Goal: Task Accomplishment & Management: Manage account settings

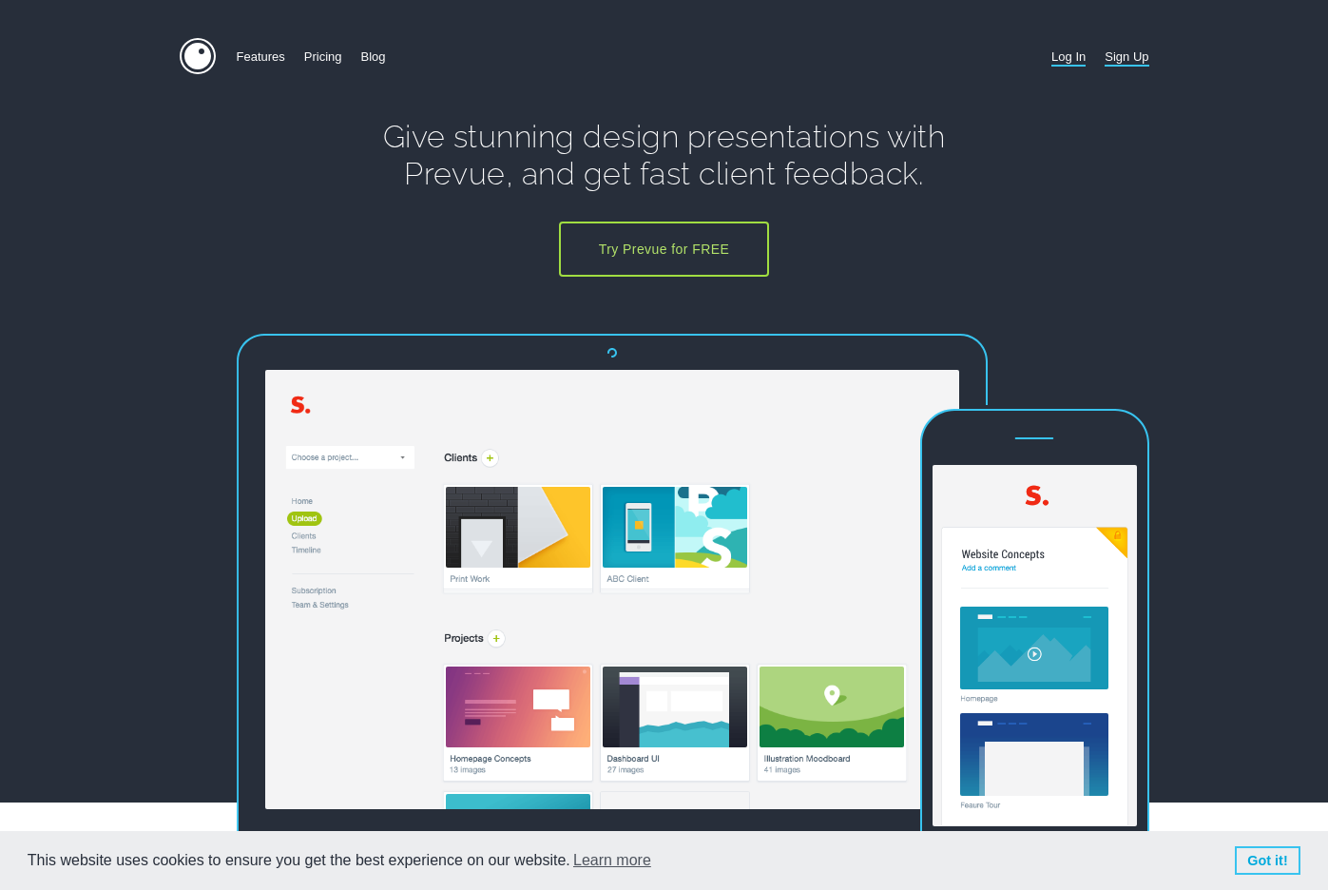
click at [1072, 60] on link "Log In" at bounding box center [1068, 56] width 34 height 37
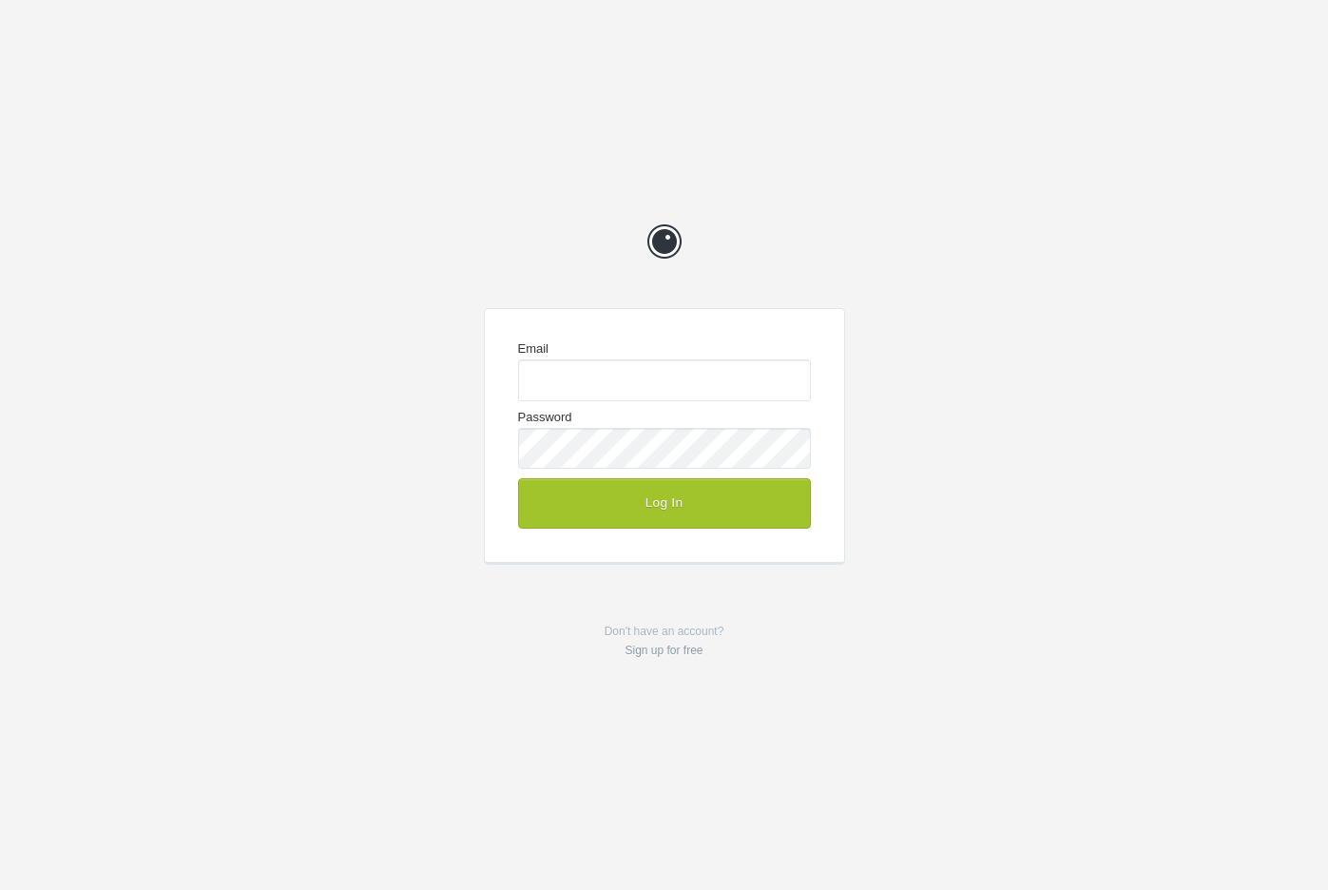
click at [0, 889] on com-1password-button at bounding box center [0, 890] width 0 height 0
type input "enquiries@jeremyhickman.co.uk"
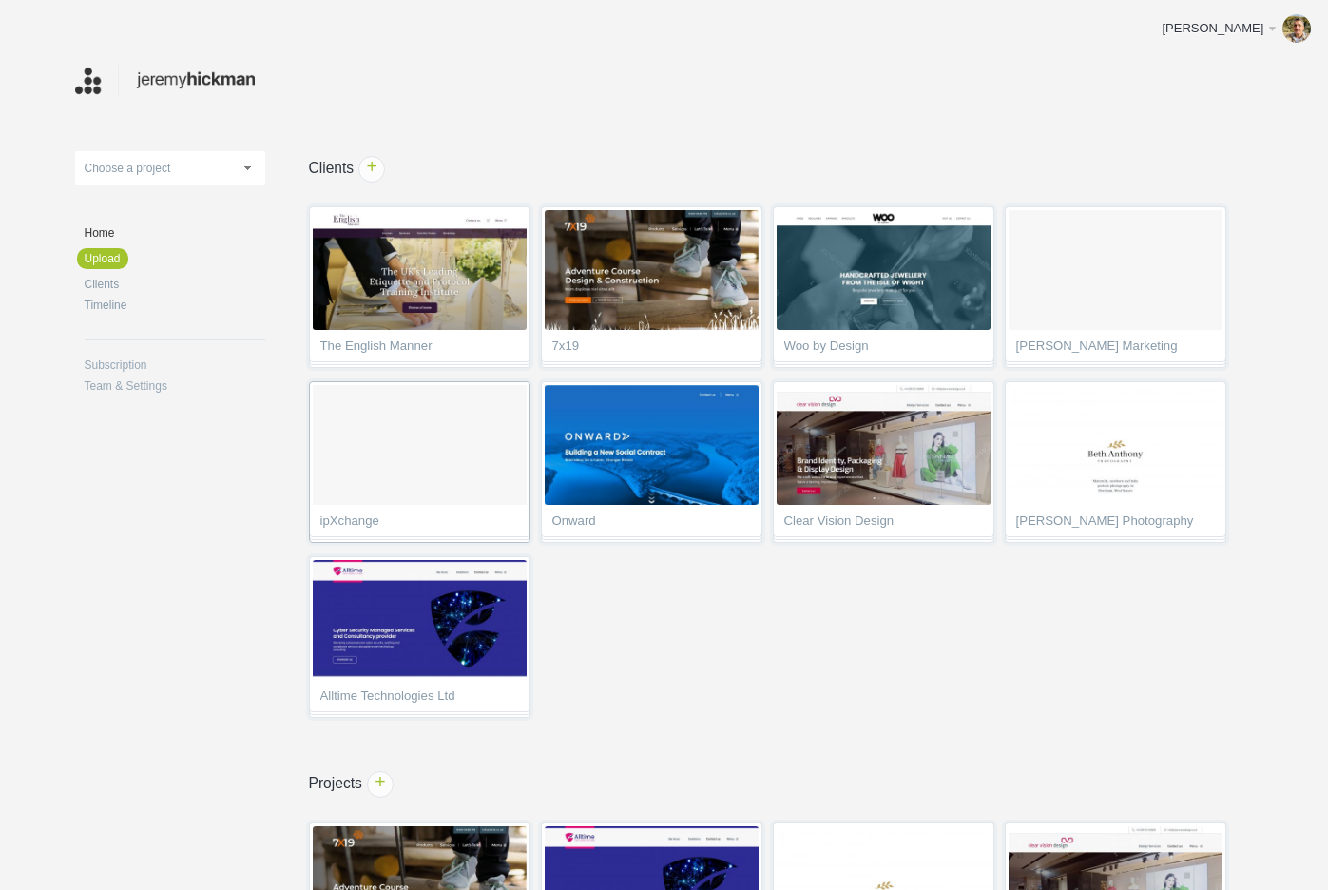
click at [431, 496] on ol at bounding box center [420, 445] width 214 height 120
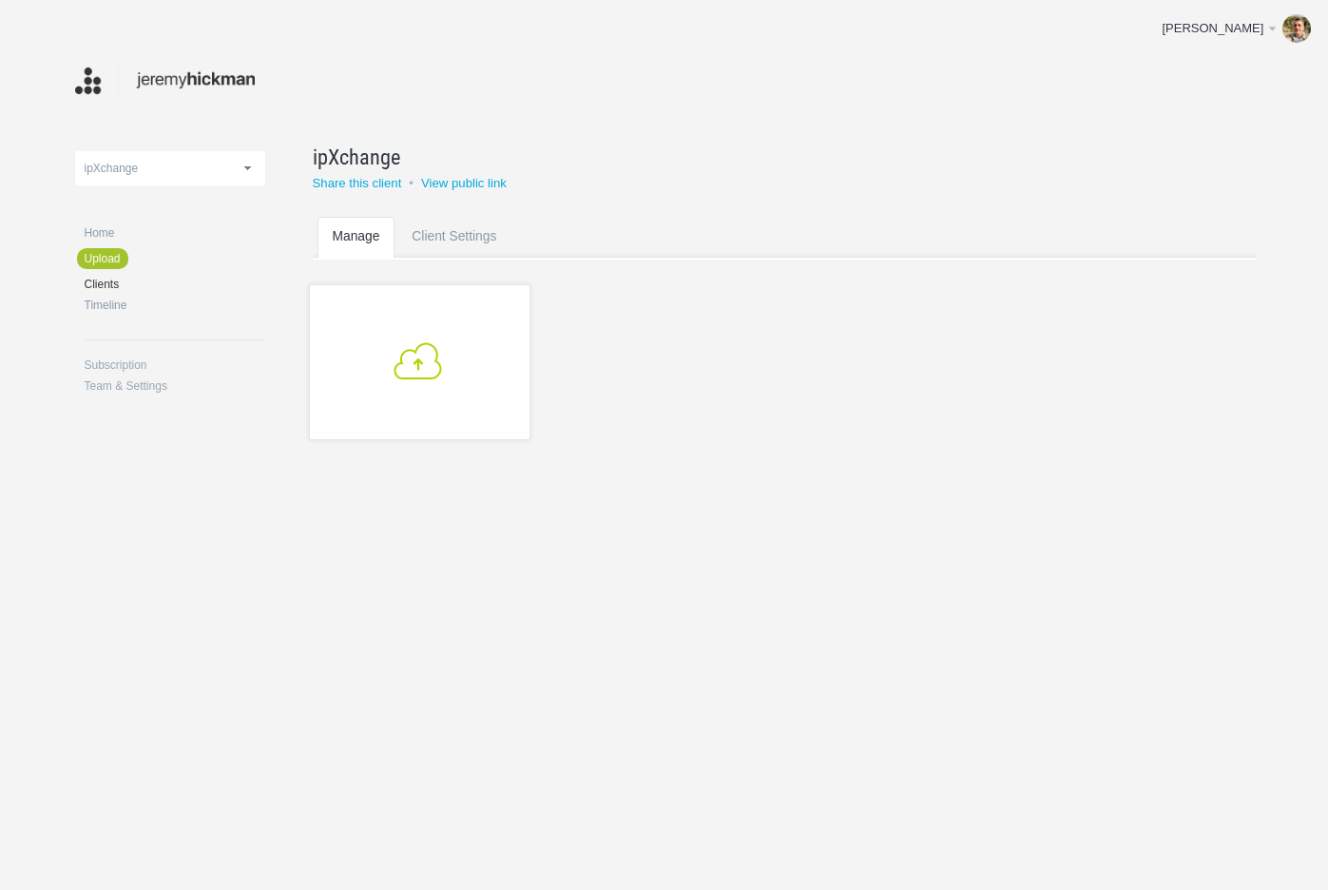
click at [442, 400] on link "+" at bounding box center [419, 362] width 221 height 156
click at [181, 86] on img at bounding box center [165, 80] width 181 height 37
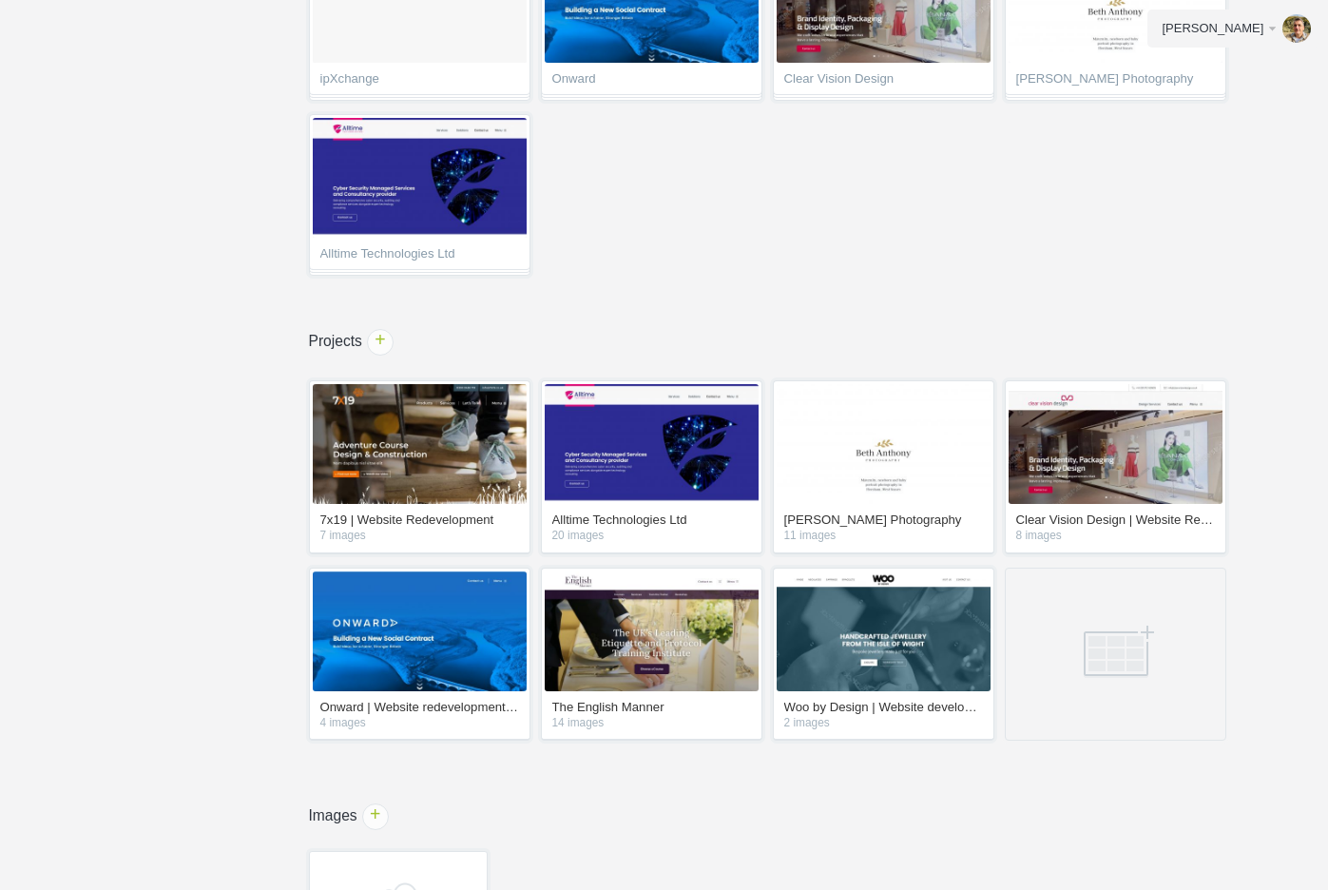
scroll to position [597, 0]
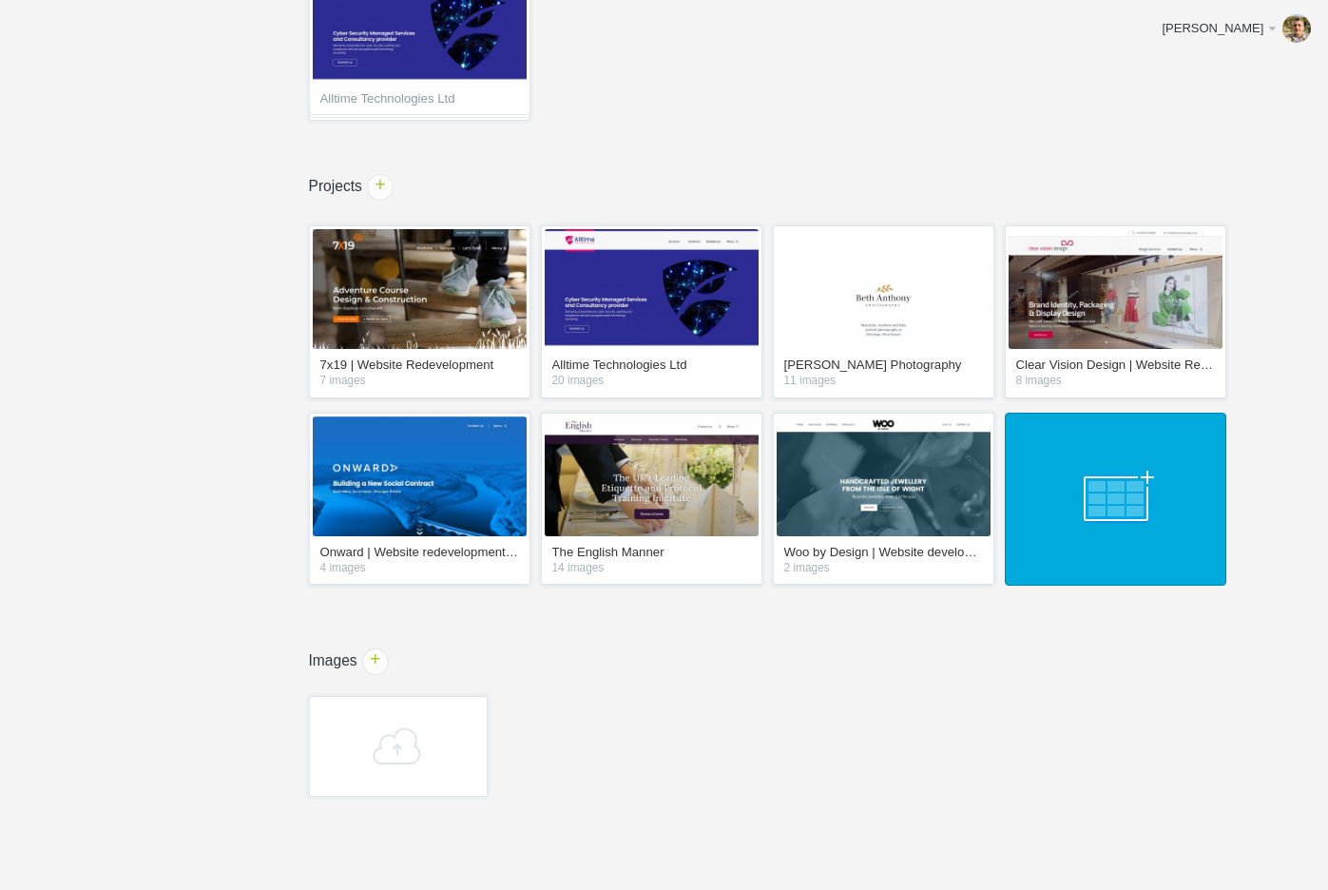
click at [1101, 520] on link at bounding box center [1115, 498] width 221 height 173
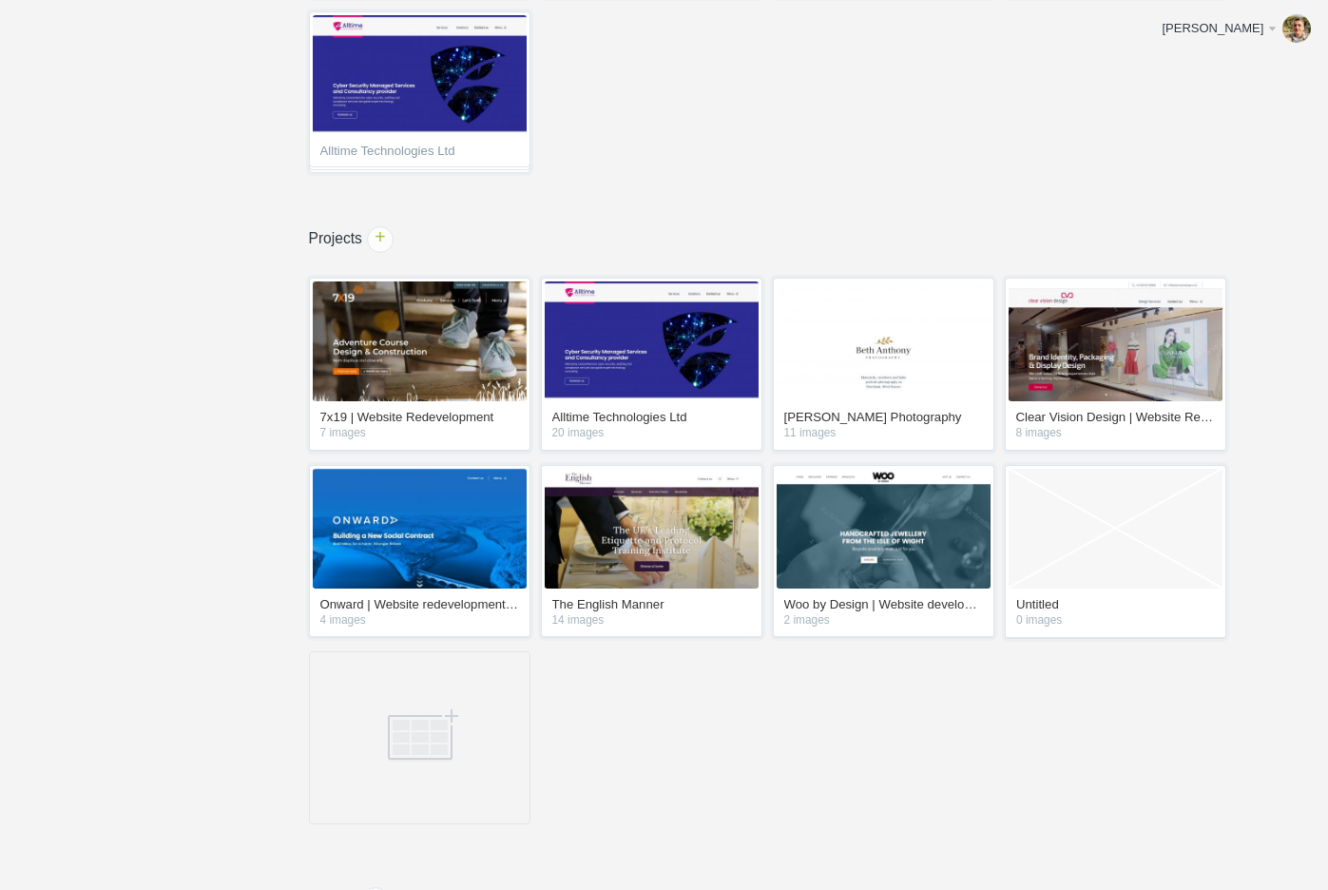
scroll to position [540, 0]
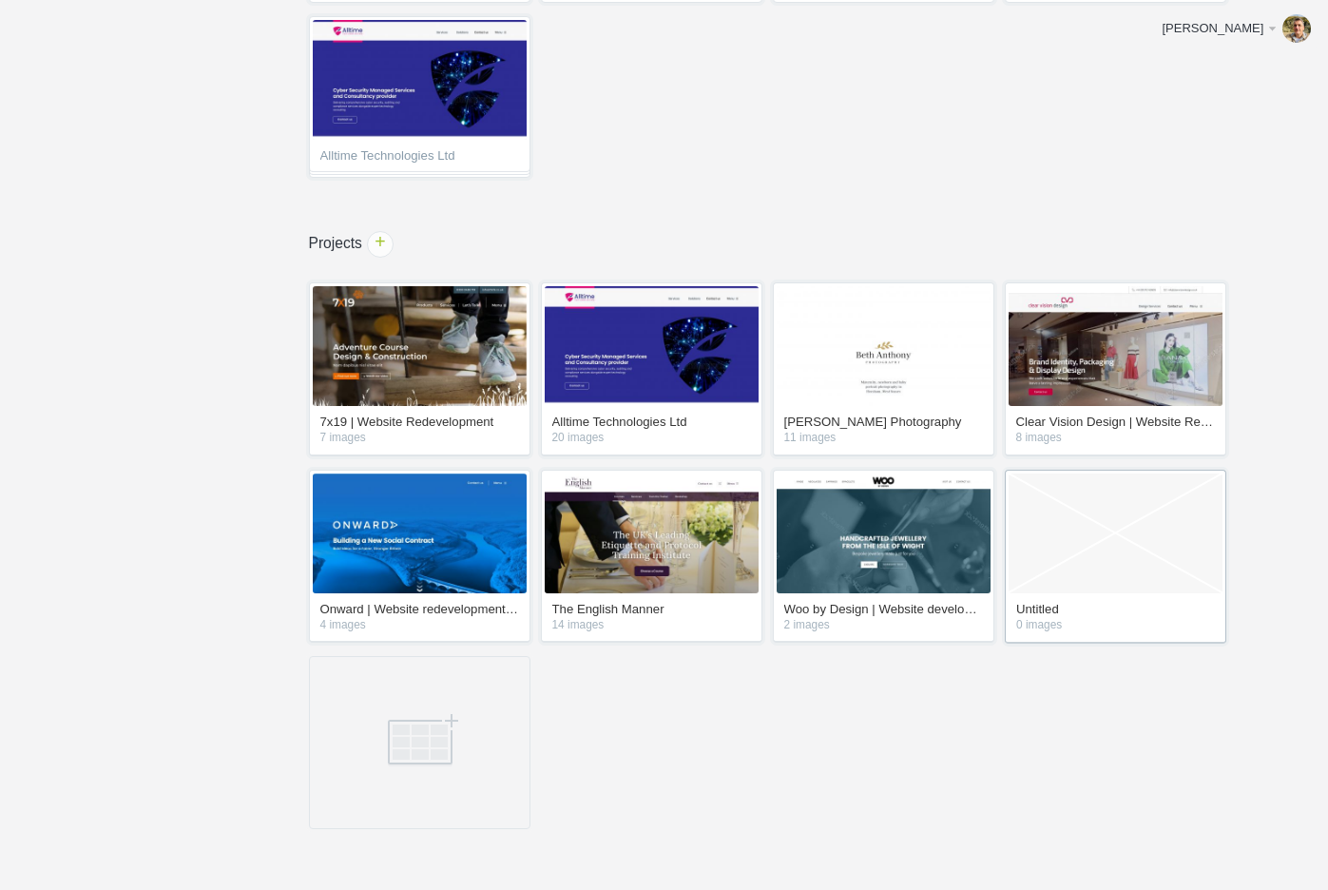
click at [1078, 601] on div "Empty Project Untitled 0 images" at bounding box center [1115, 557] width 221 height 174
click at [1060, 534] on link "Empty Project" at bounding box center [1115, 533] width 214 height 120
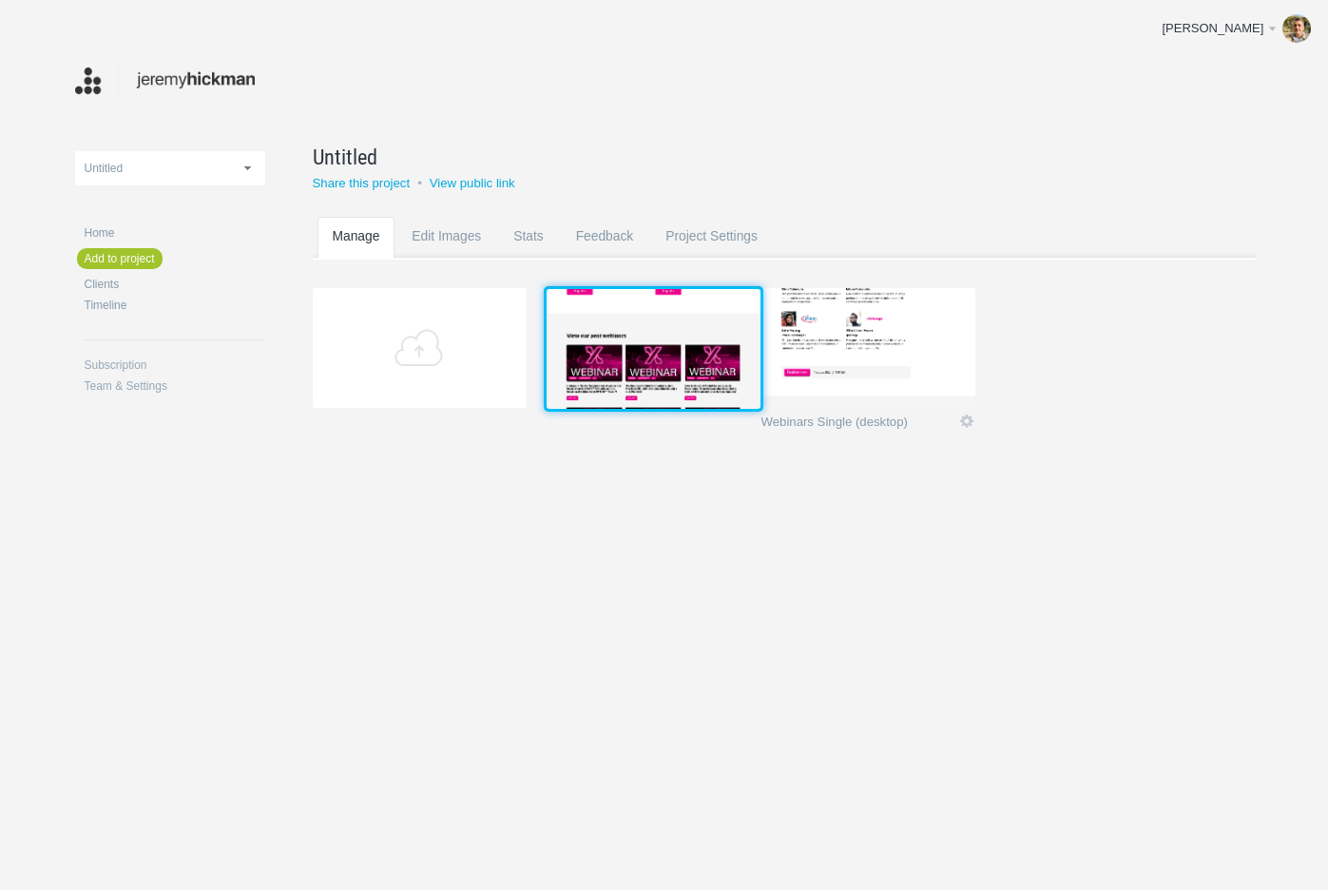
drag, startPoint x: 900, startPoint y: 368, endPoint x: 682, endPoint y: 366, distance: 217.7
click at [682, 366] on img at bounding box center [654, 349] width 214 height 120
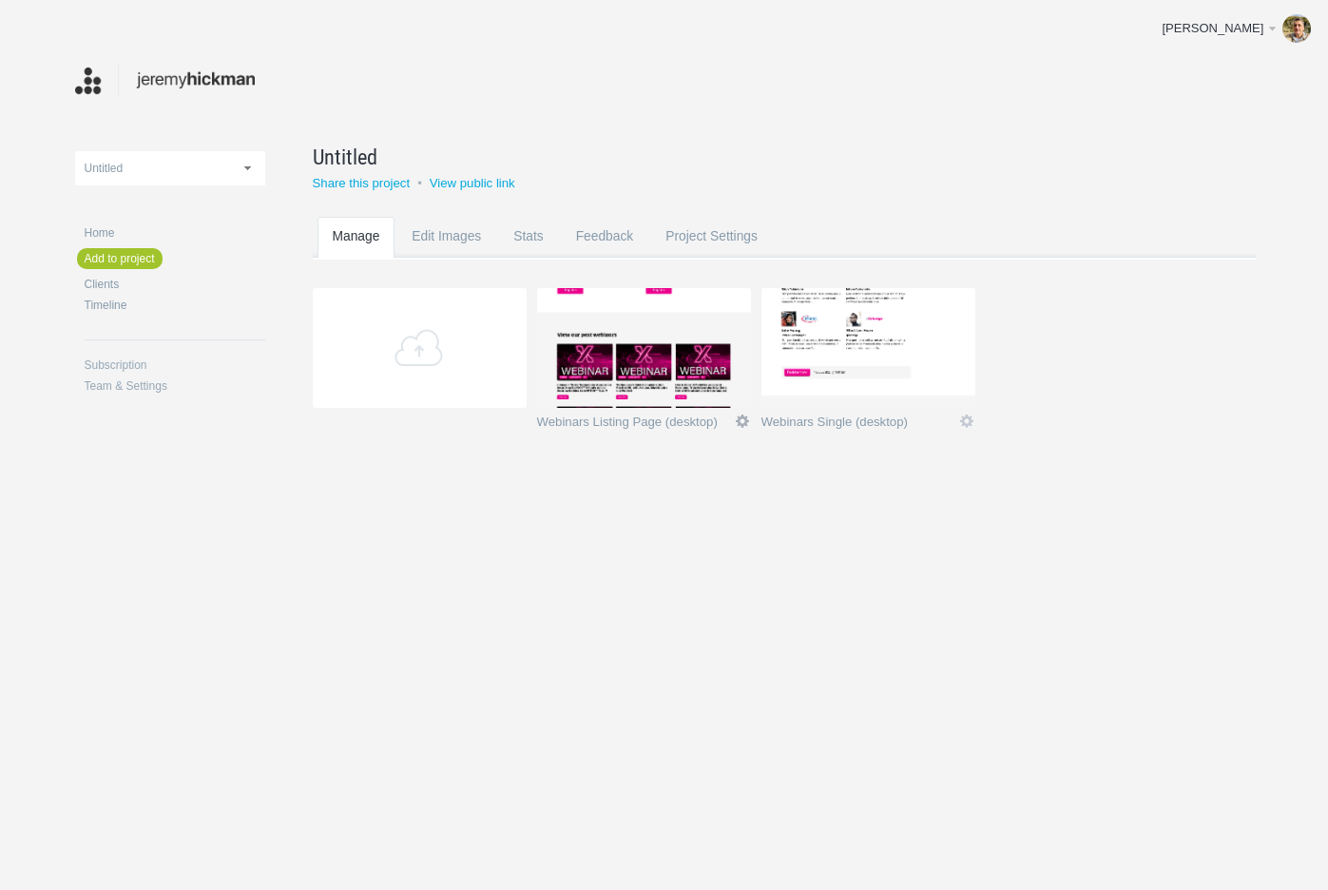
click at [743, 421] on link "Edit" at bounding box center [742, 420] width 17 height 17
click at [710, 342] on link "Edit / Replace" at bounding box center [704, 343] width 115 height 22
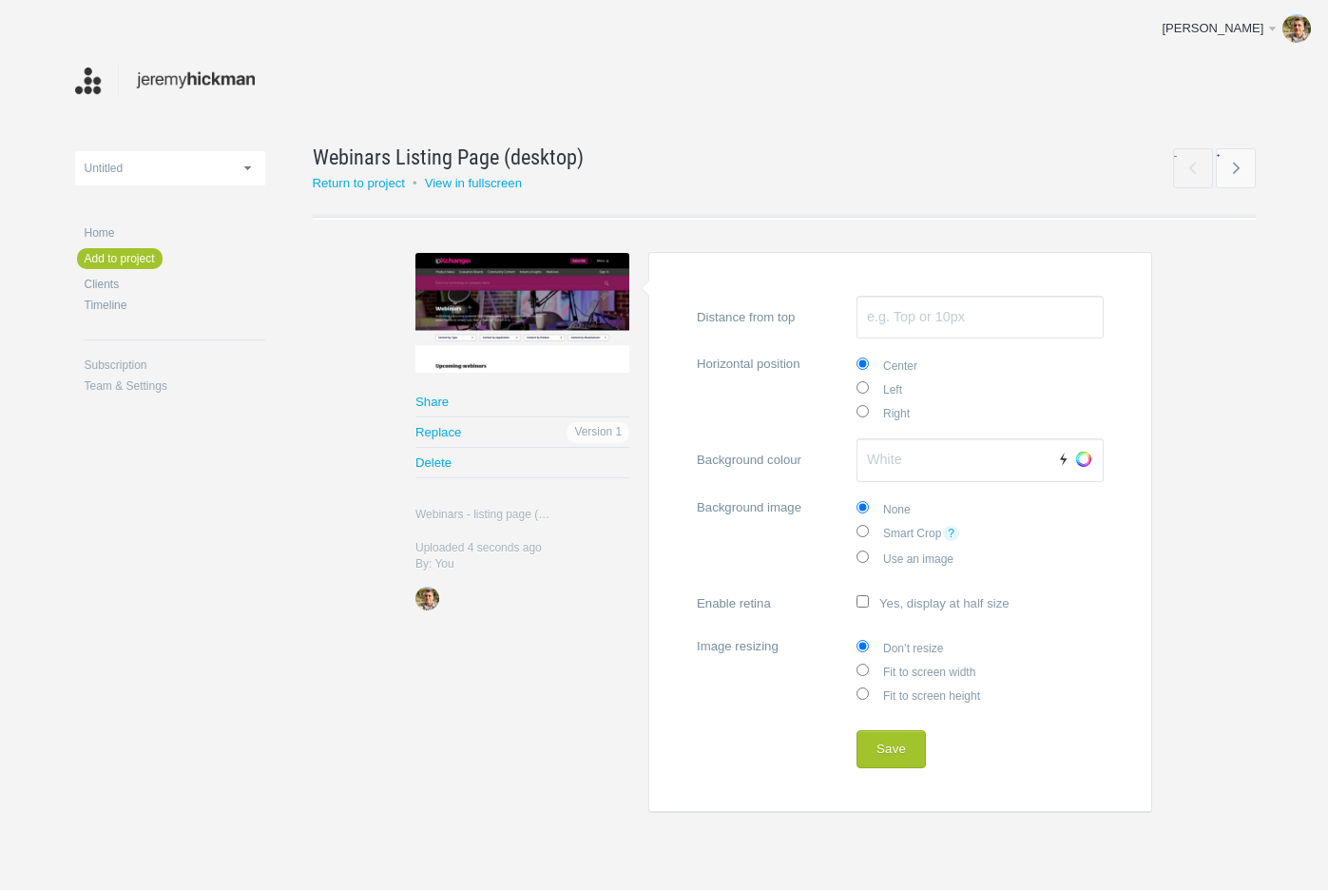
click at [899, 670] on label "Fit to screen width" at bounding box center [979, 671] width 247 height 24
click at [869, 670] on input "Fit to screen width" at bounding box center [862, 669] width 12 height 12
radio input "true"
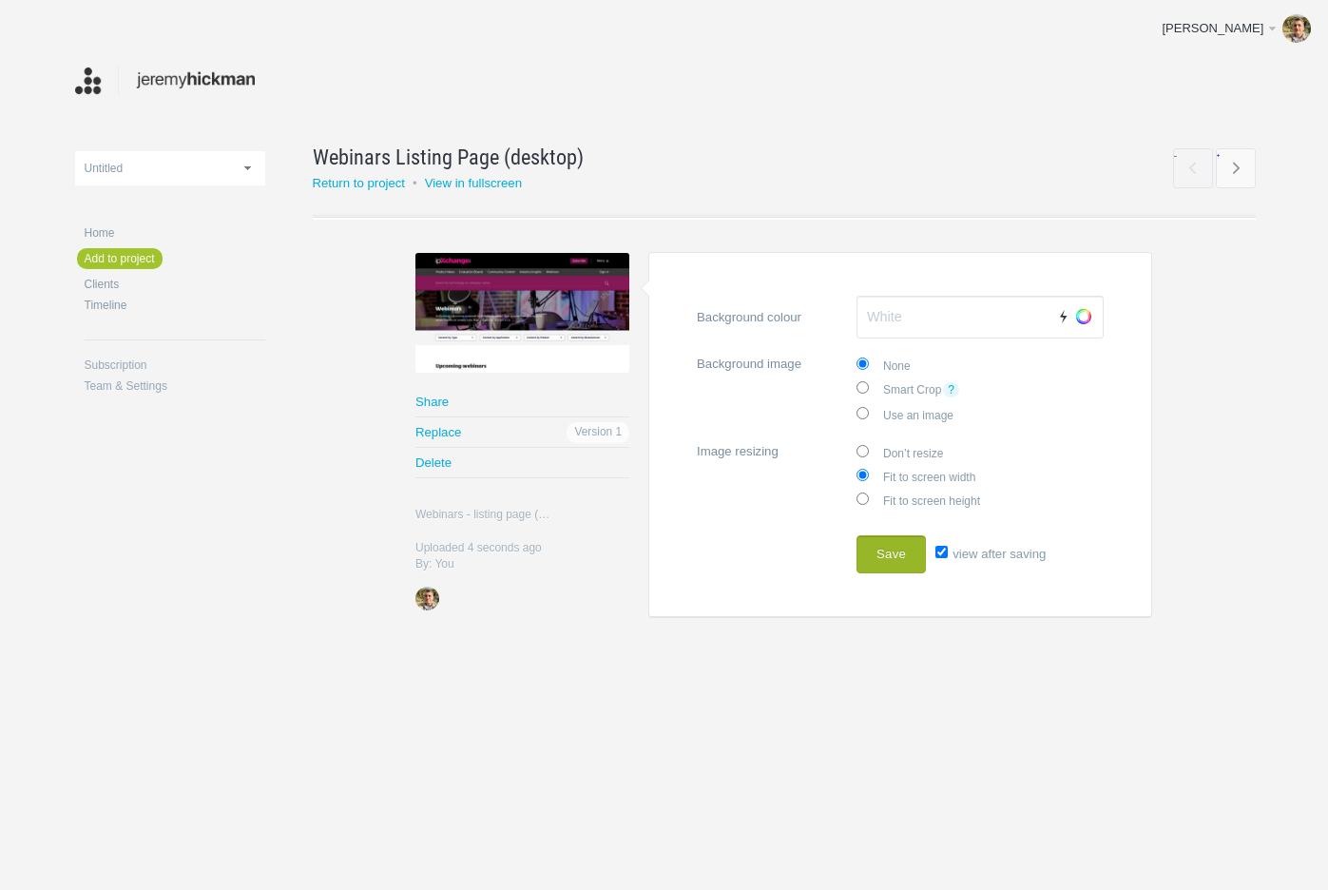
click at [890, 560] on button "Save" at bounding box center [890, 554] width 69 height 38
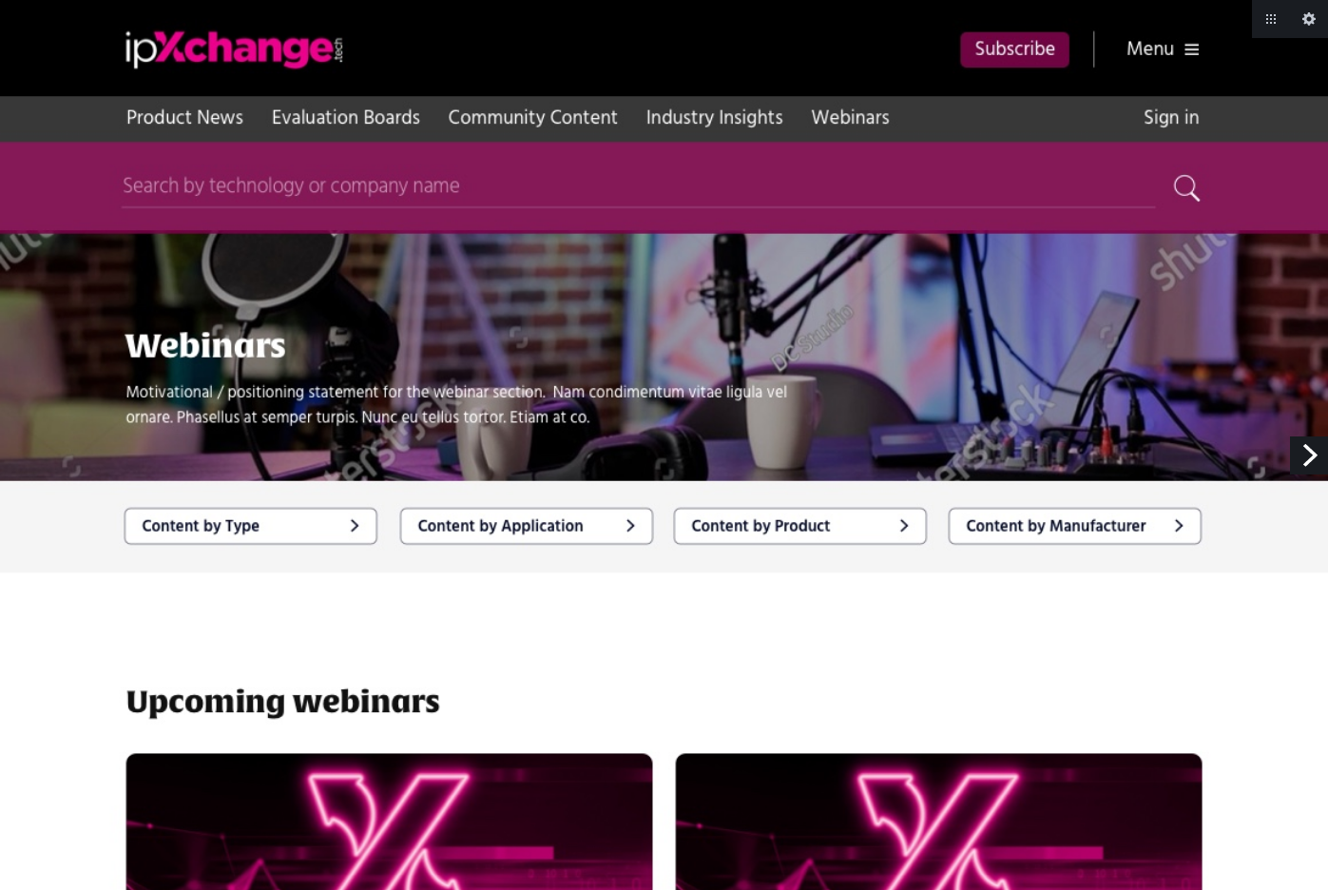
click at [1303, 453] on link "Next" at bounding box center [1309, 455] width 38 height 38
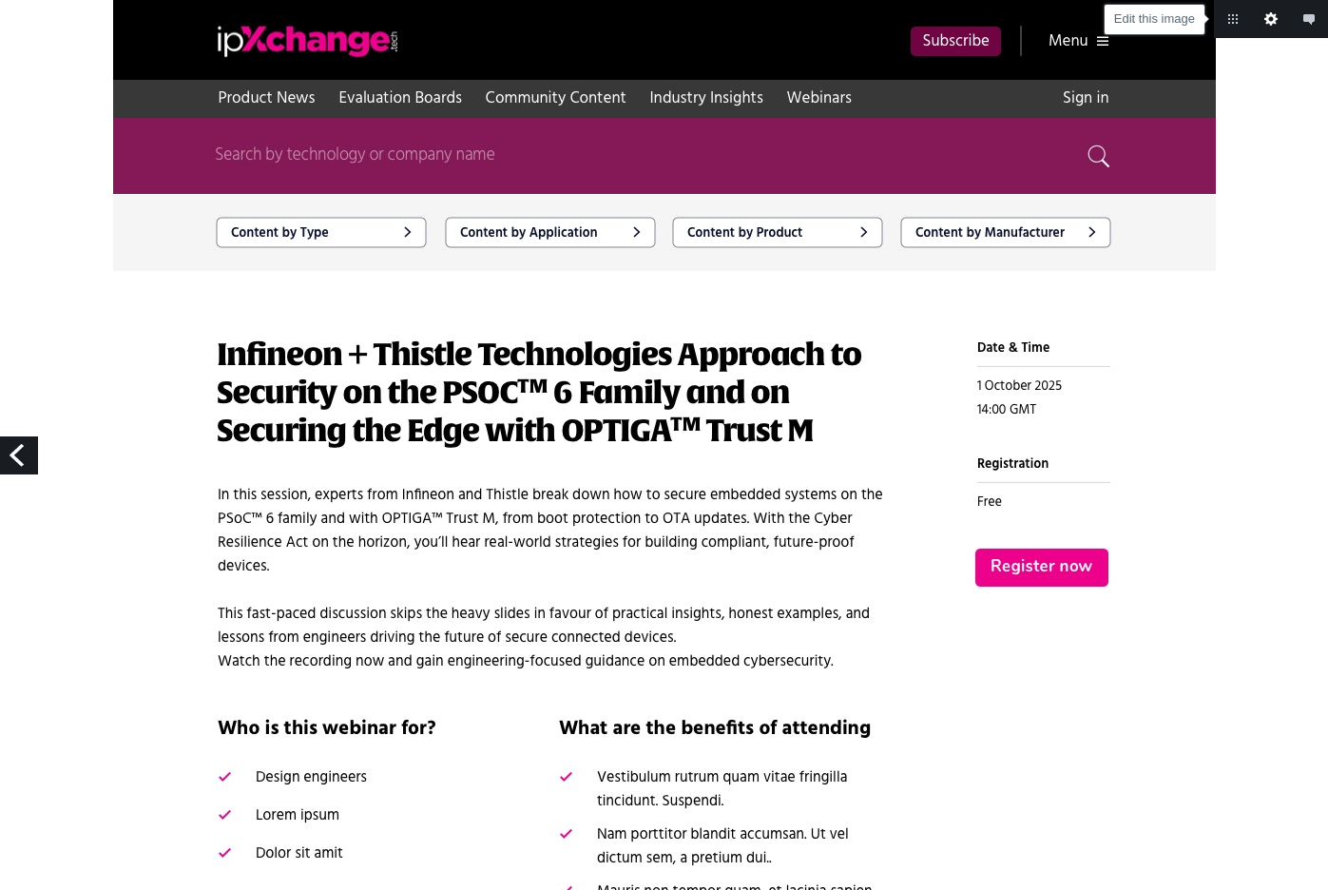
click at [1272, 19] on link "Edit this image" at bounding box center [1271, 19] width 38 height 38
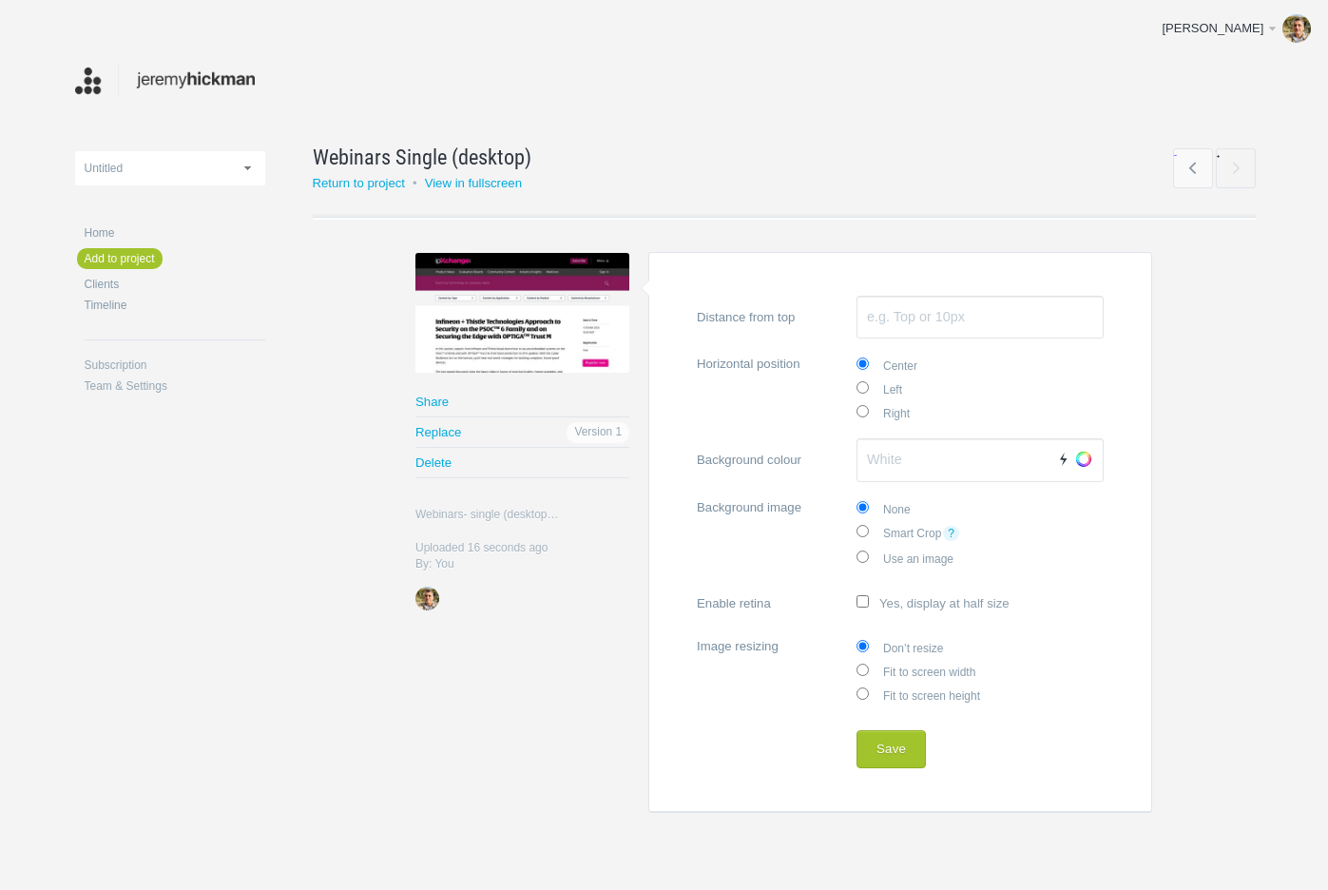
click at [905, 671] on label "Fit to screen width" at bounding box center [979, 671] width 247 height 24
click at [869, 671] on input "Fit to screen width" at bounding box center [862, 669] width 12 height 12
radio input "true"
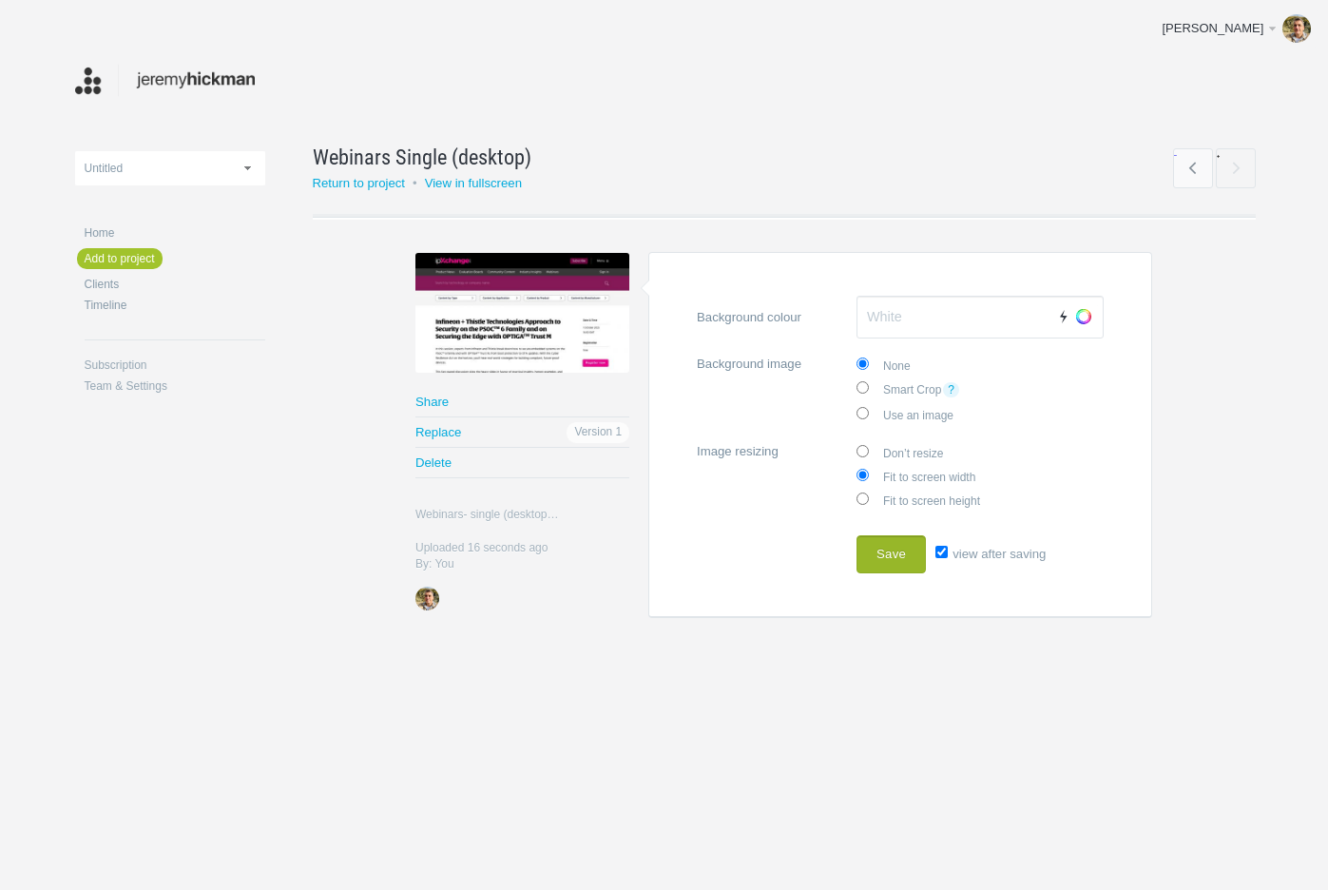
click at [902, 564] on button "Save" at bounding box center [890, 554] width 69 height 38
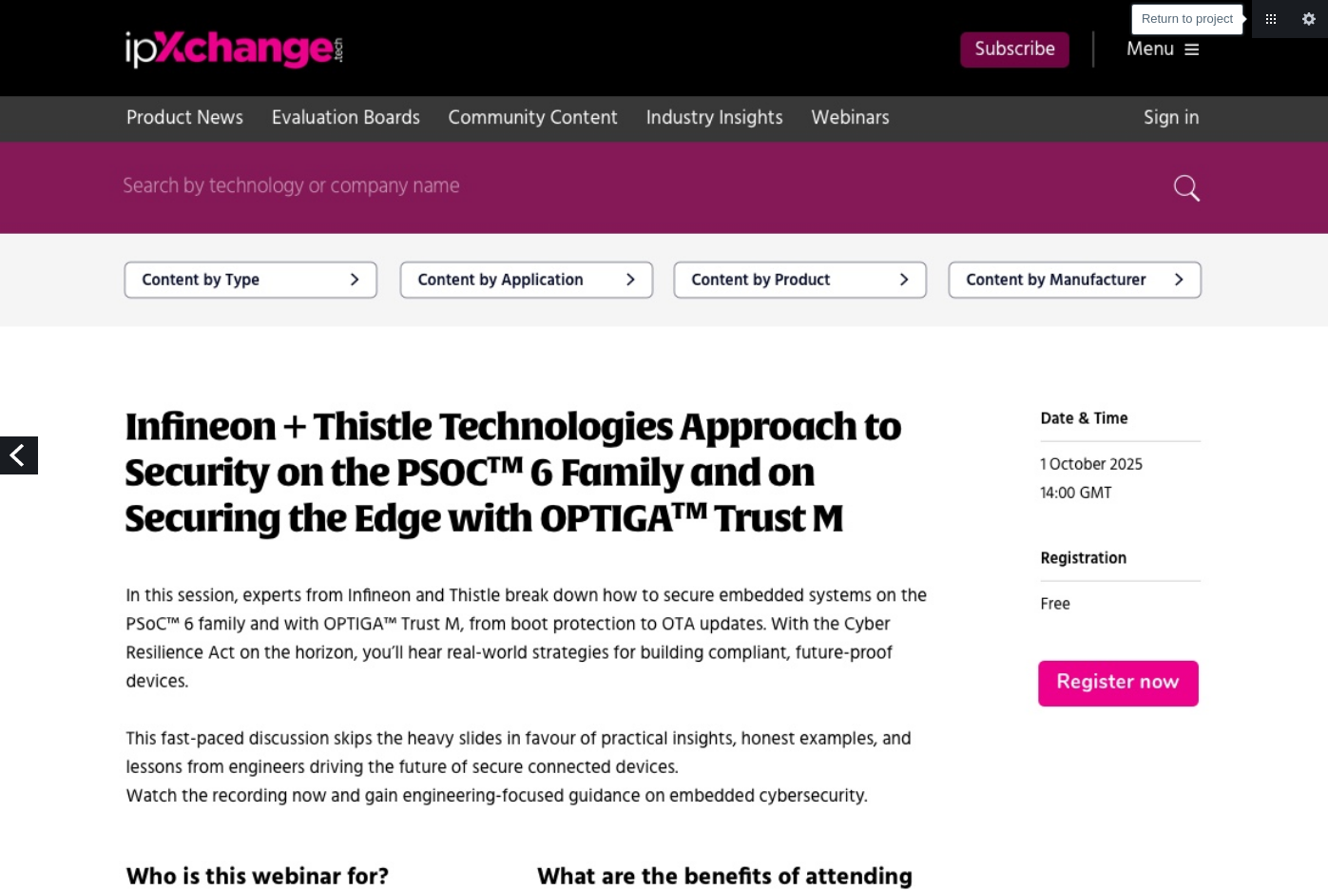
click at [1272, 20] on link "Return to project" at bounding box center [1271, 19] width 38 height 38
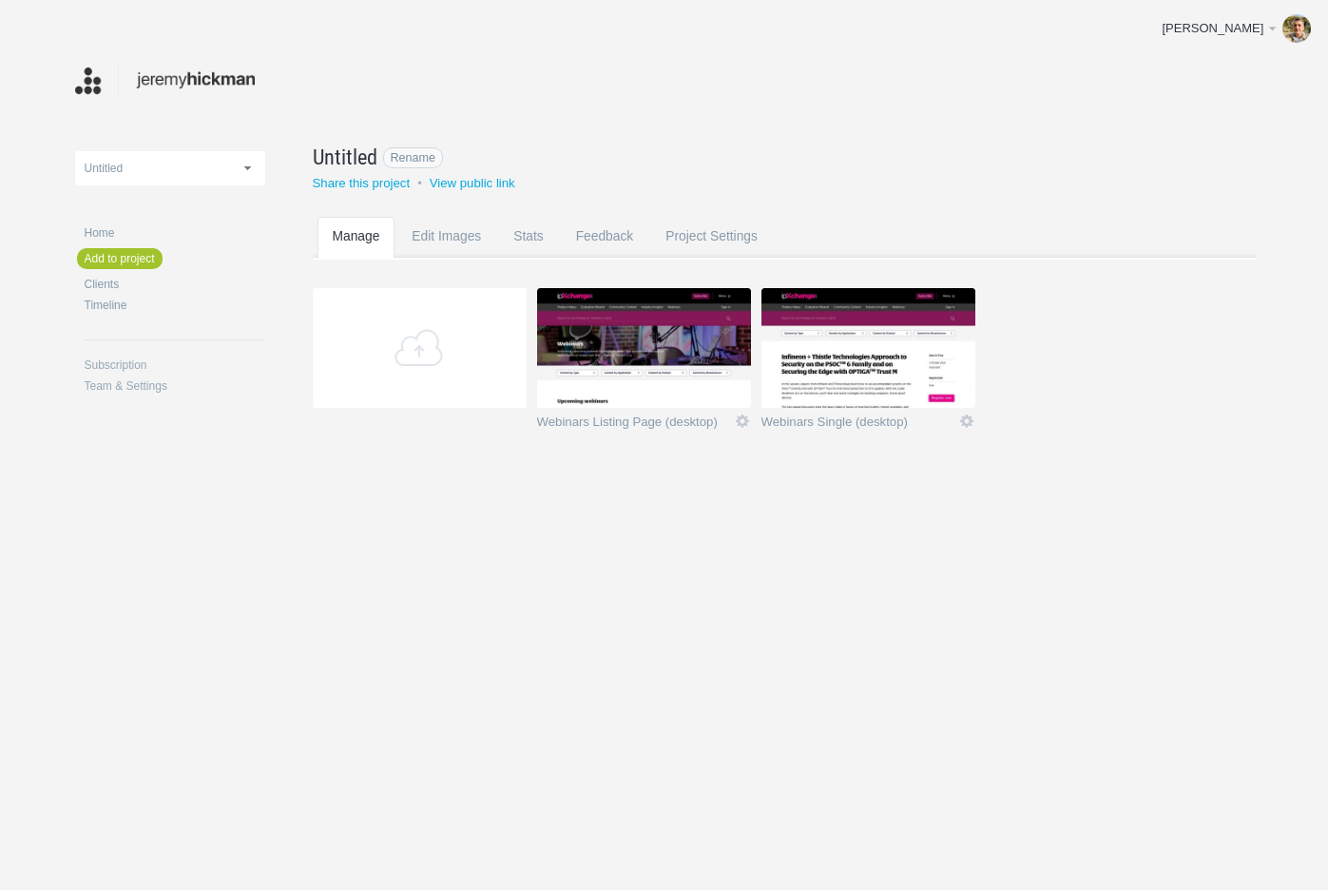
click at [344, 146] on span "Untitled" at bounding box center [345, 157] width 65 height 30
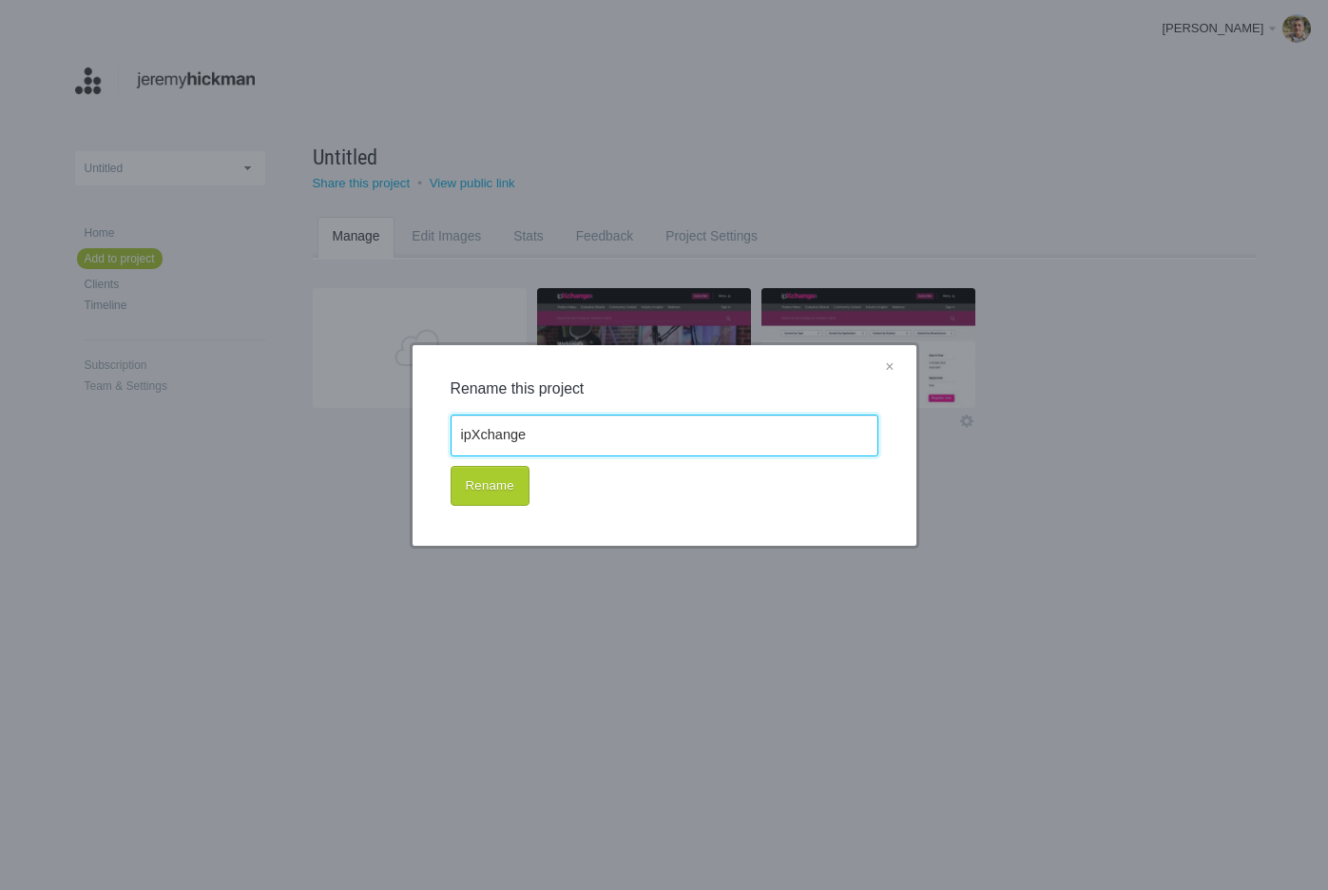
type input "ipXchange"
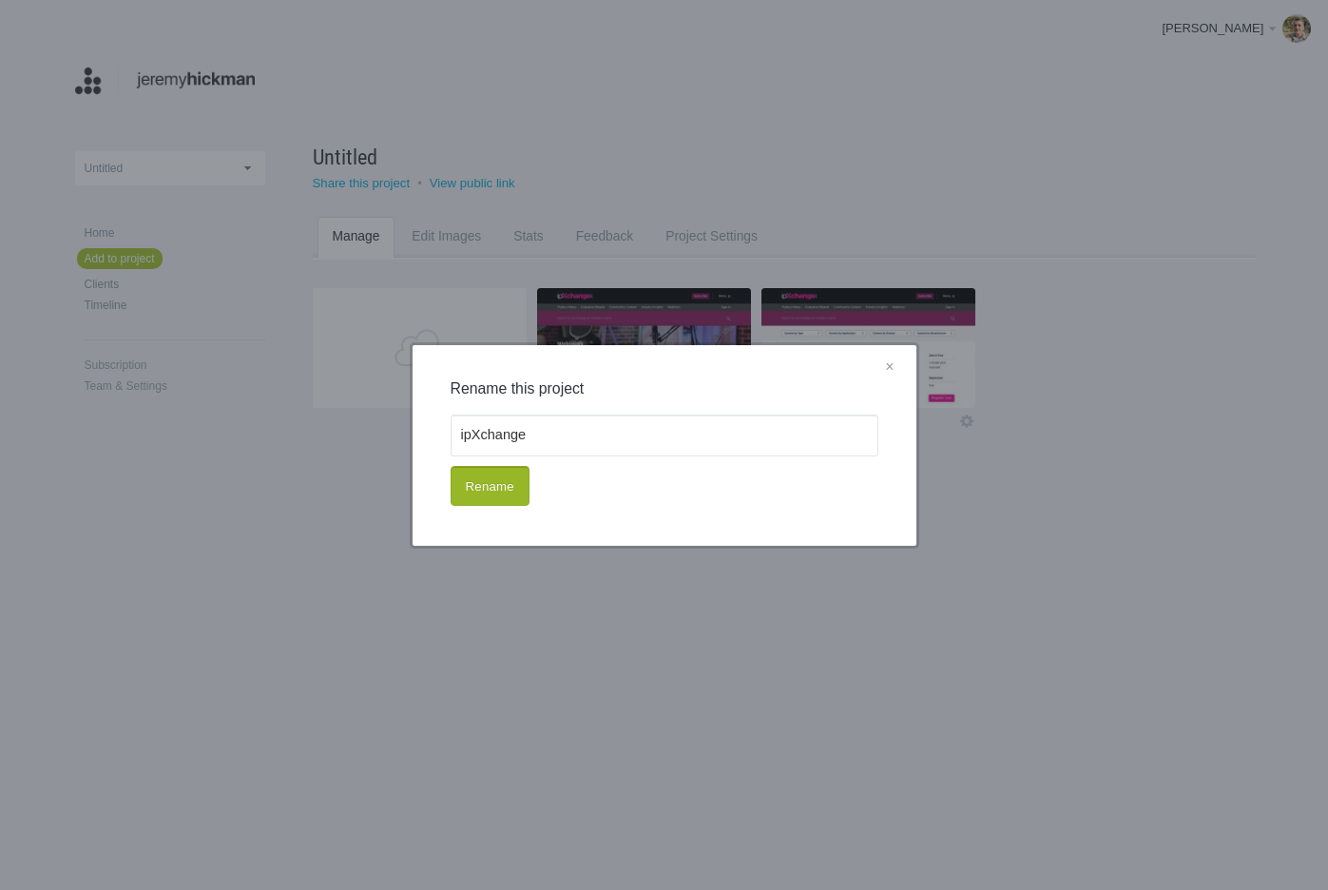
click at [482, 490] on button "Rename" at bounding box center [490, 486] width 79 height 40
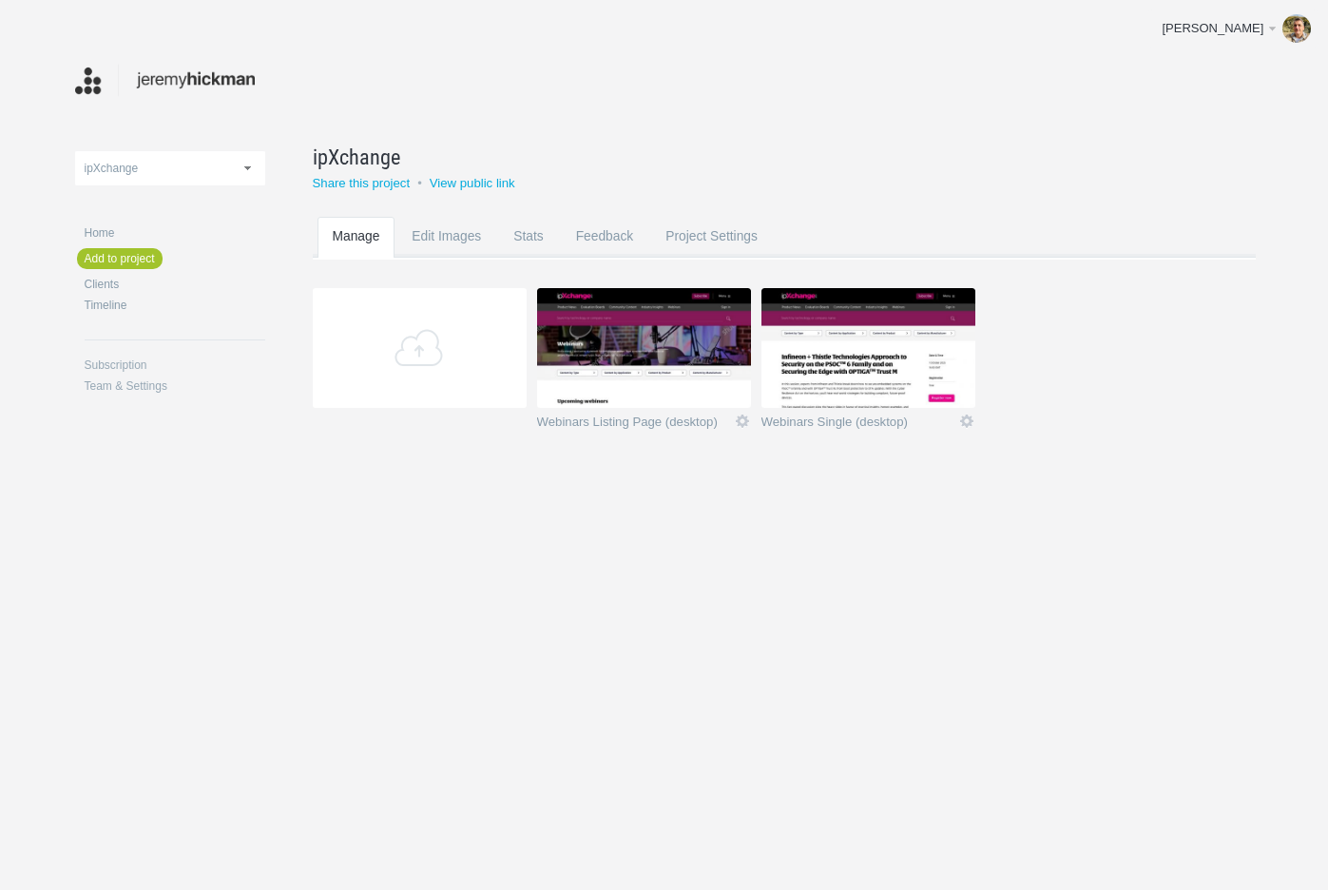
click at [198, 87] on img at bounding box center [165, 80] width 181 height 37
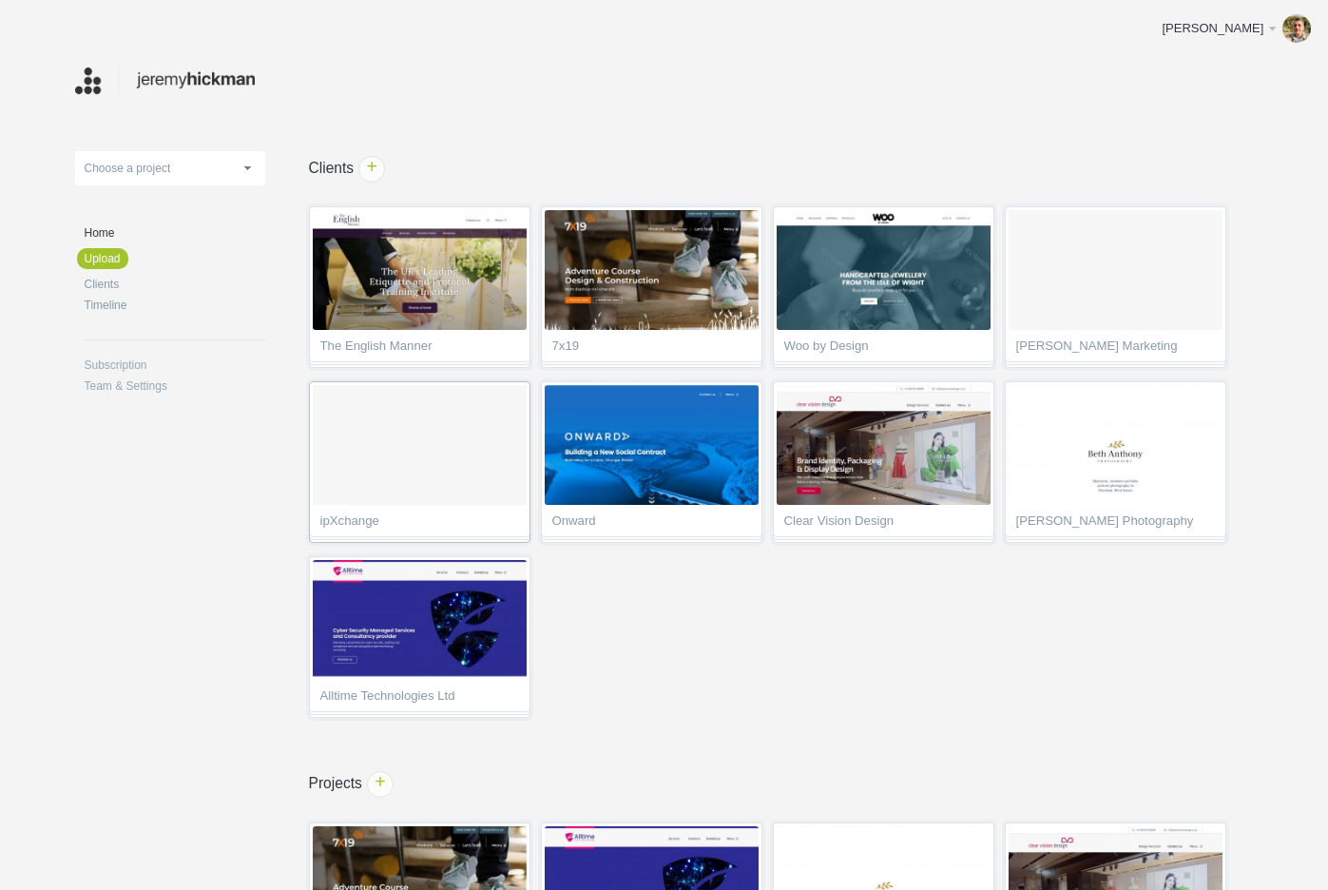
click at [379, 438] on ol at bounding box center [420, 445] width 214 height 120
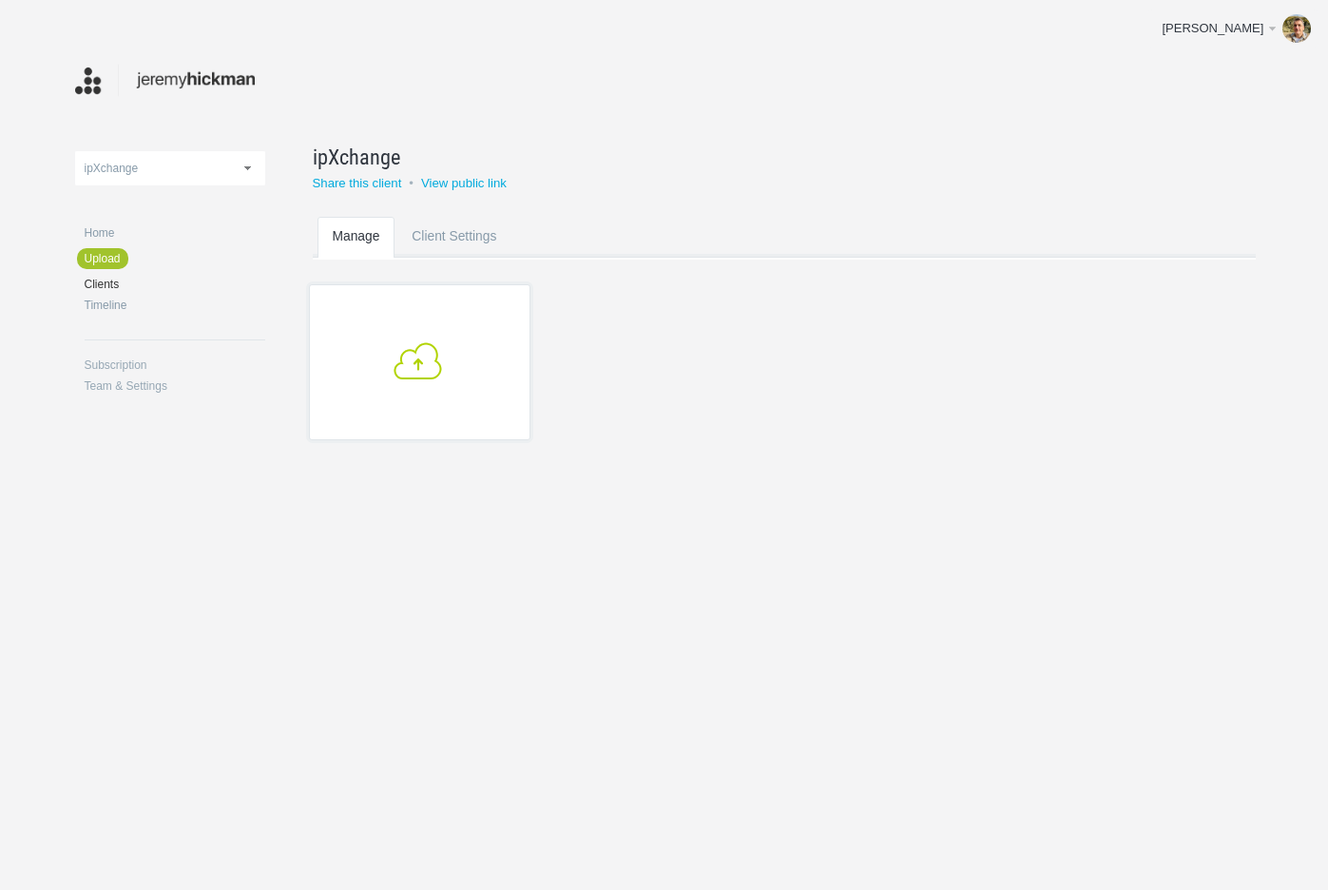
click at [460, 394] on link "+" at bounding box center [419, 362] width 221 height 156
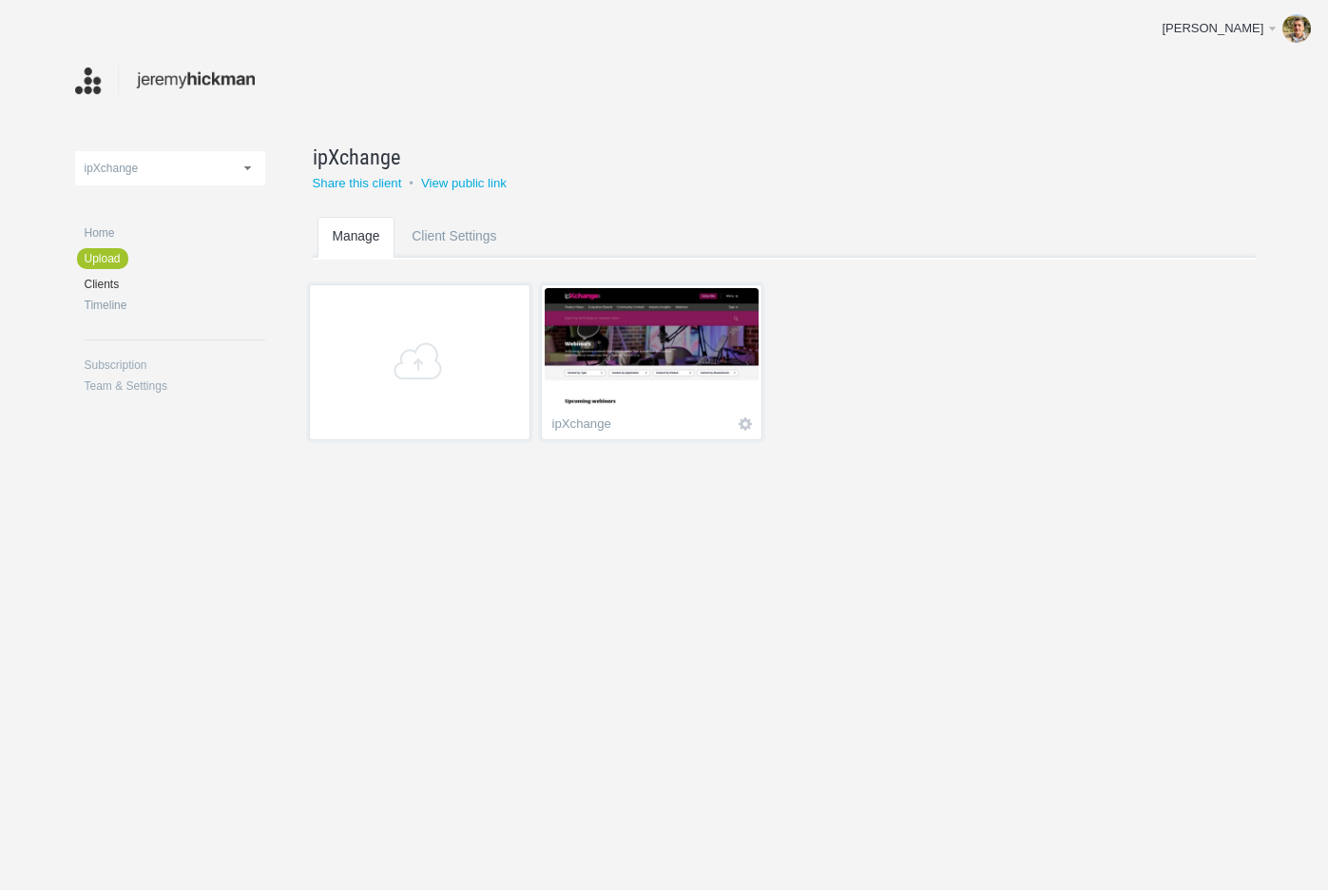
click at [651, 364] on img at bounding box center [652, 348] width 214 height 120
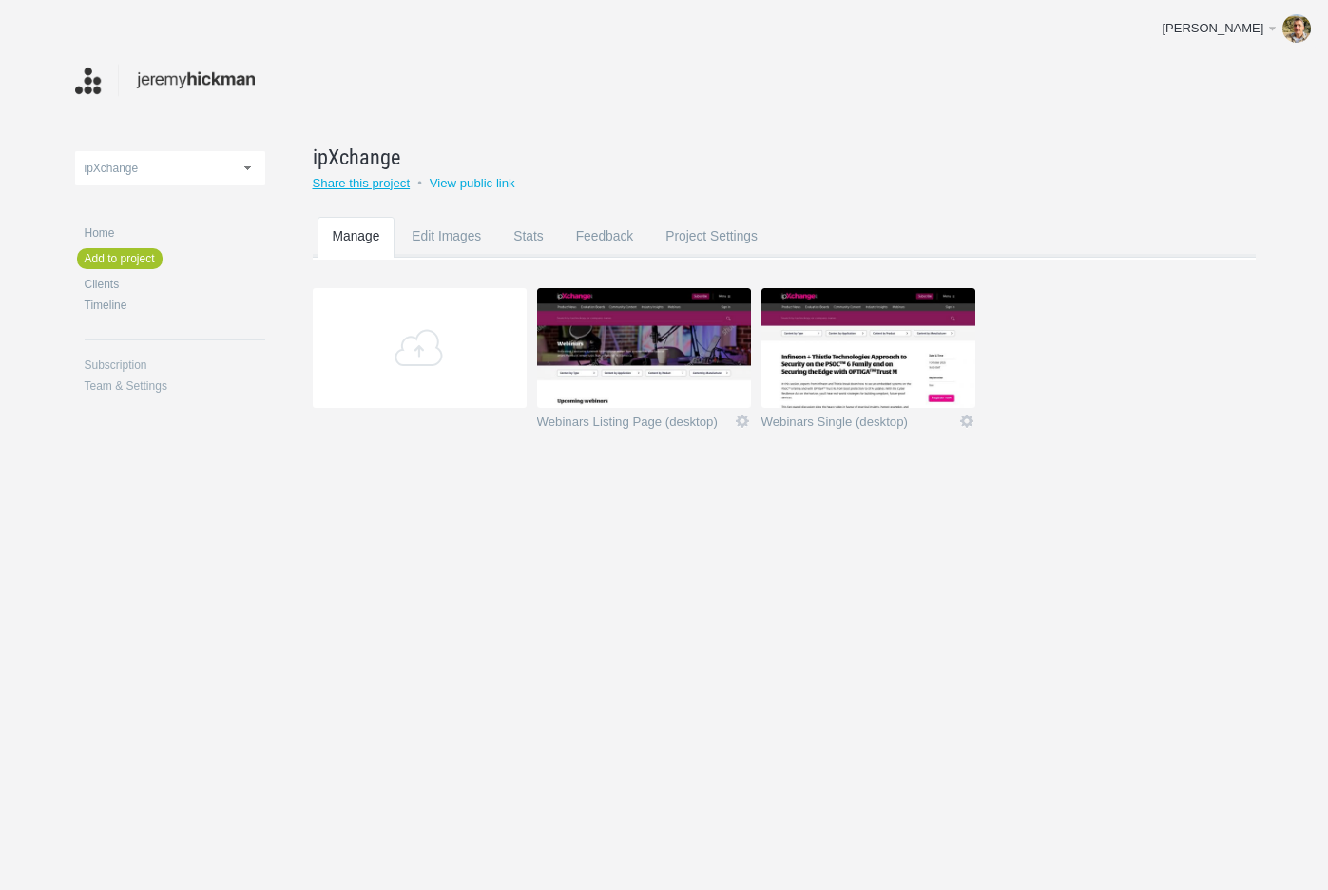
click at [376, 184] on link "Share this project" at bounding box center [362, 183] width 98 height 14
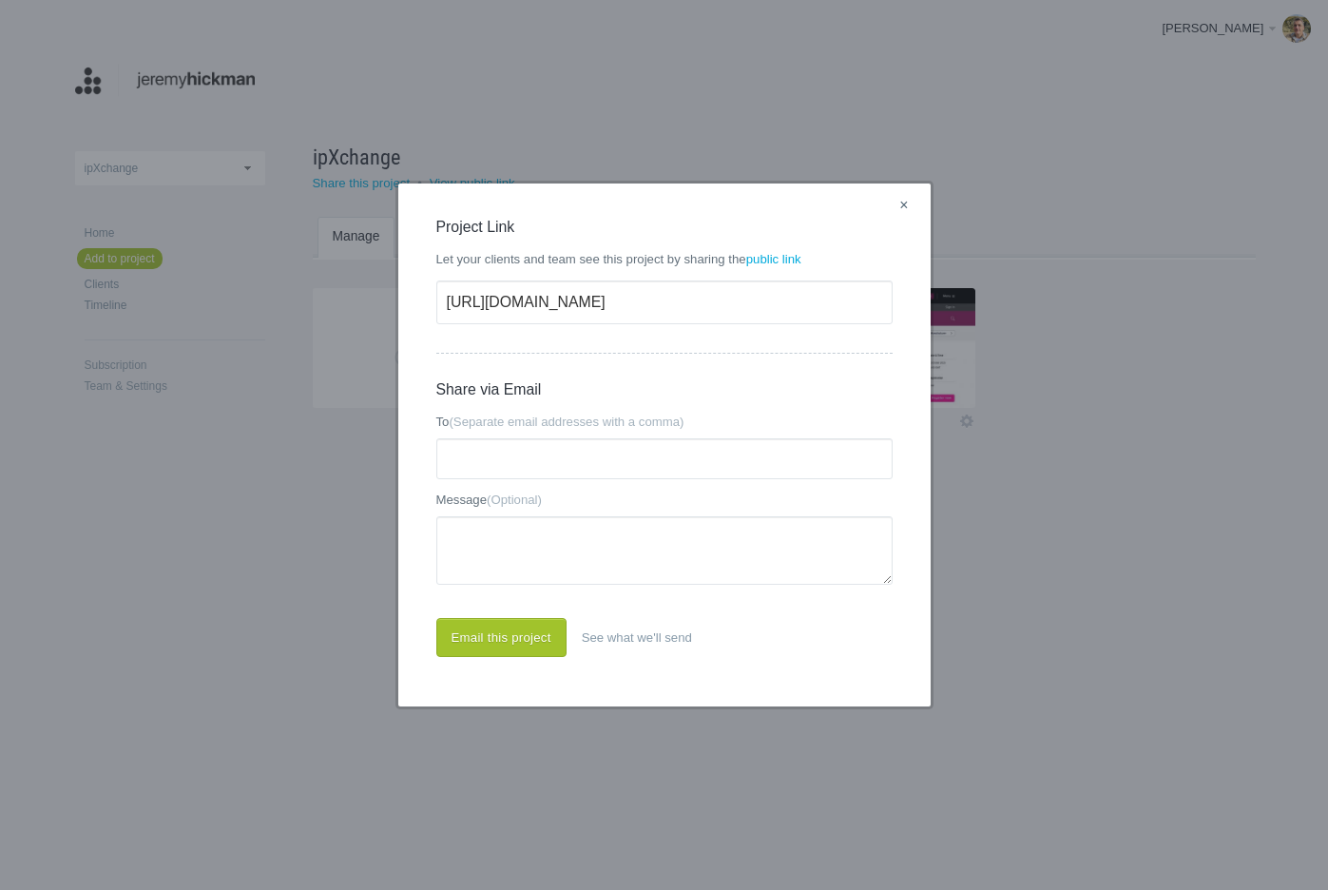
click at [906, 205] on link "×" at bounding box center [904, 206] width 24 height 25
